Goal: Ask a question: Seek information or help from site administrators or community

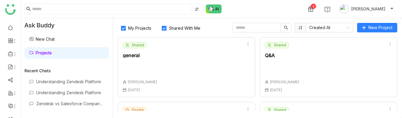
click at [132, 56] on div "general" at bounding box center [140, 55] width 34 height 5
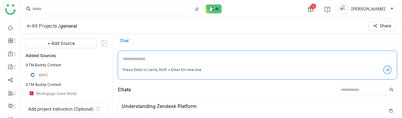
click at [161, 64] on textarea at bounding box center [257, 61] width 269 height 10
type textarea "******"
type textarea "**********"
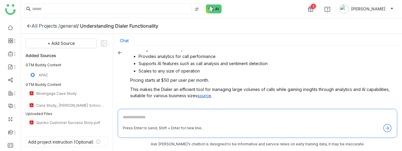
scroll to position [67, 0]
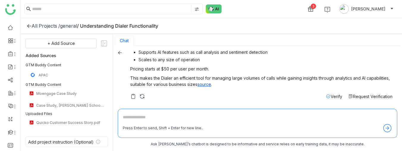
click at [335, 96] on span "Verify" at bounding box center [336, 96] width 12 height 5
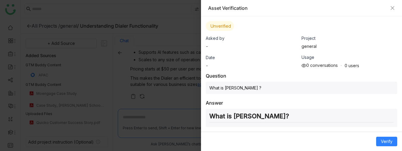
scroll to position [80, 0]
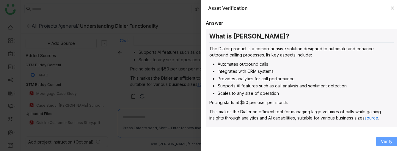
click at [387, 118] on button "Verify" at bounding box center [386, 142] width 21 height 10
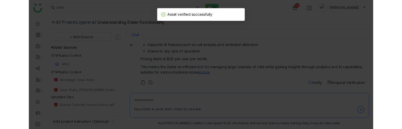
scroll to position [1, 0]
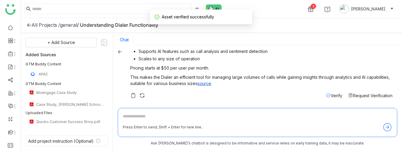
click at [331, 94] on span "Verify" at bounding box center [336, 95] width 12 height 5
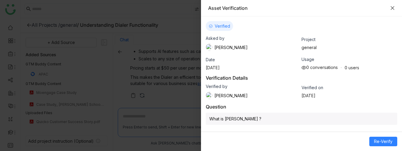
click at [391, 7] on icon "Close" at bounding box center [392, 8] width 5 height 5
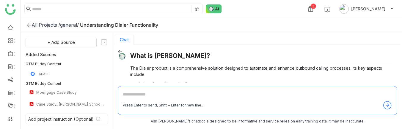
scroll to position [18, 0]
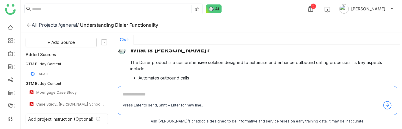
click at [129, 96] on textarea at bounding box center [257, 96] width 269 height 10
type textarea "**********"
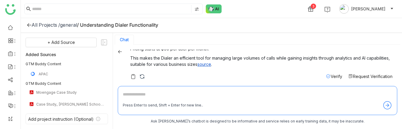
scroll to position [210, 0]
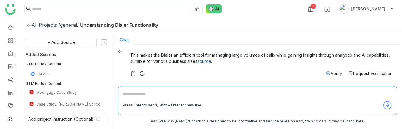
click at [335, 70] on div "Verify" at bounding box center [334, 73] width 16 height 6
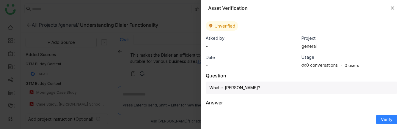
click at [393, 6] on icon "Close" at bounding box center [392, 8] width 5 height 5
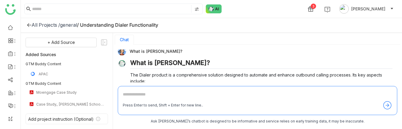
scroll to position [112, 0]
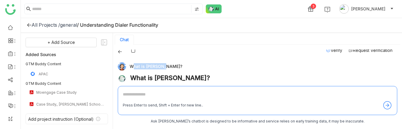
drag, startPoint x: 130, startPoint y: 66, endPoint x: 158, endPoint y: 67, distance: 28.5
click at [158, 67] on div "What is [PERSON_NAME]?" at bounding box center [255, 66] width 274 height 8
copy div "What is [PERSON_NAME]?"
